Goal: Find specific page/section: Find specific page/section

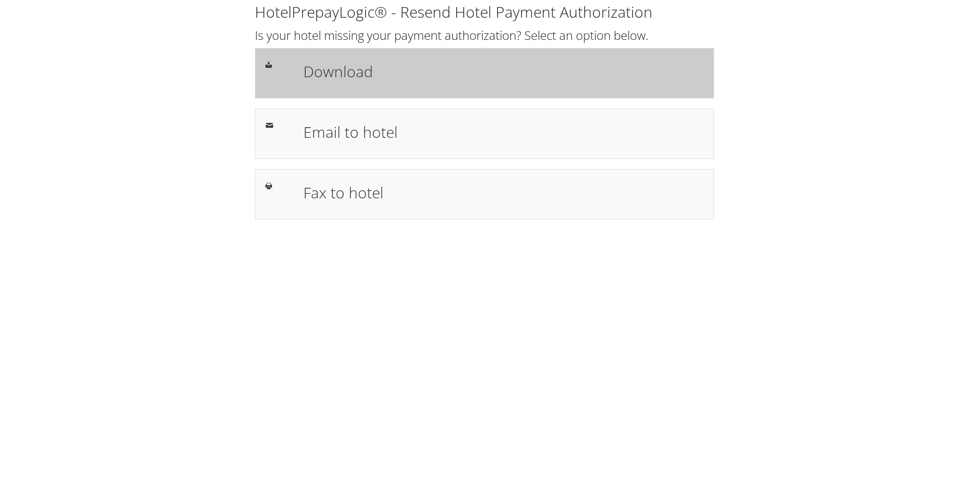
click at [384, 64] on h1 "Download" at bounding box center [503, 71] width 400 height 23
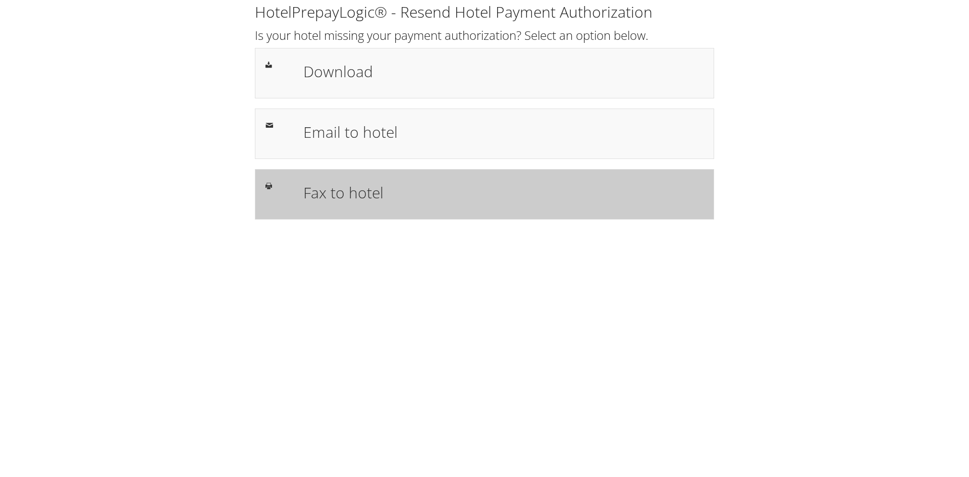
click at [355, 191] on h1 "Fax to hotel" at bounding box center [503, 192] width 400 height 23
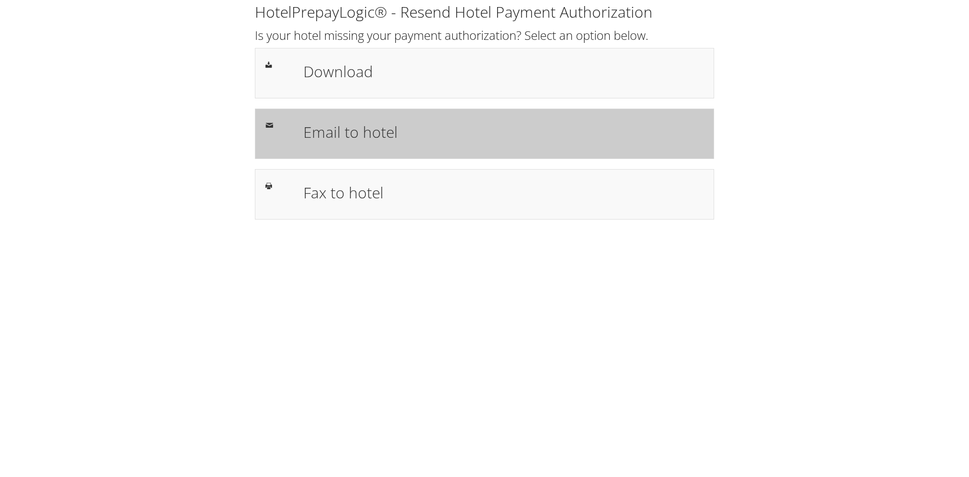
click at [372, 134] on h1 "Email to hotel" at bounding box center [503, 132] width 400 height 23
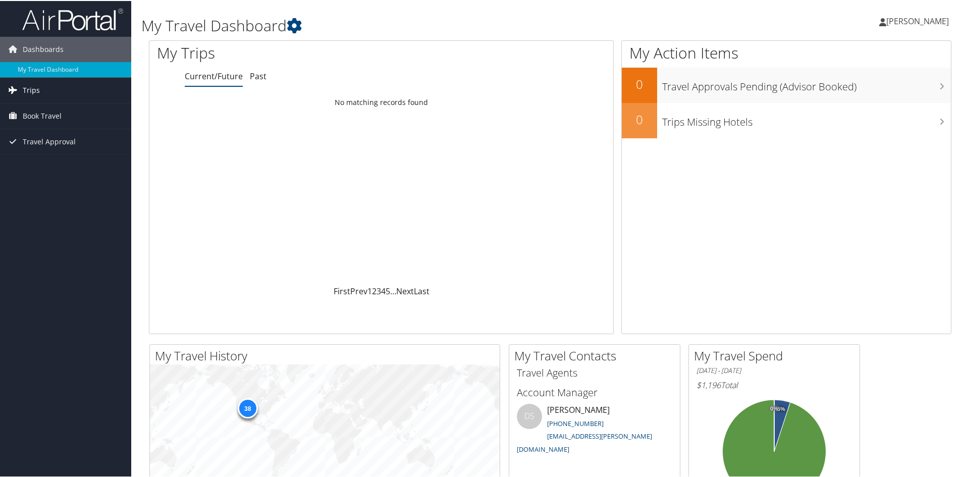
click at [49, 82] on link "Trips" at bounding box center [65, 89] width 131 height 25
click at [257, 76] on link "Past" at bounding box center [258, 75] width 17 height 11
